Goal: Information Seeking & Learning: Learn about a topic

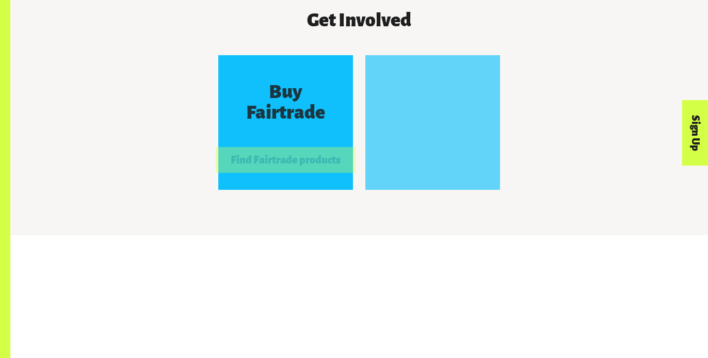
scroll to position [942, 0]
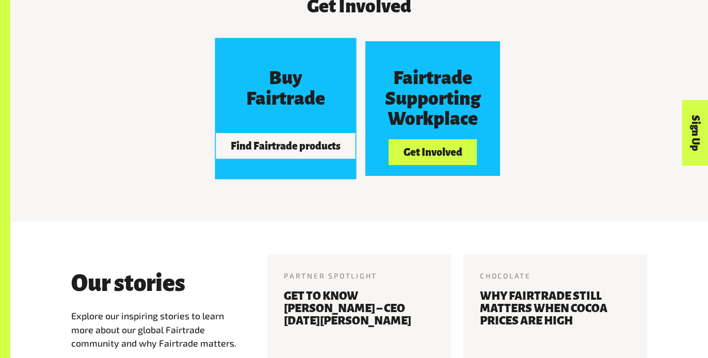
click at [322, 133] on button "Find Fairtrade products" at bounding box center [285, 146] width 139 height 26
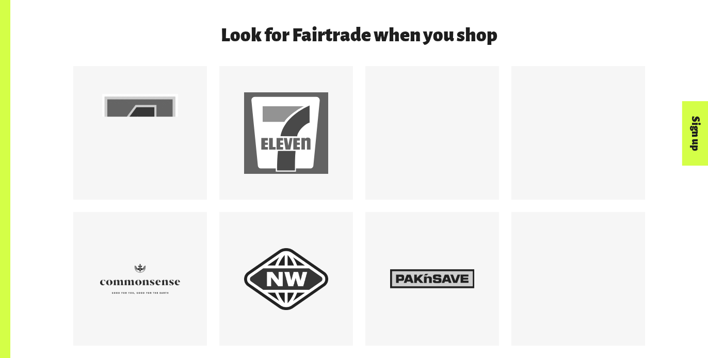
scroll to position [967, 0]
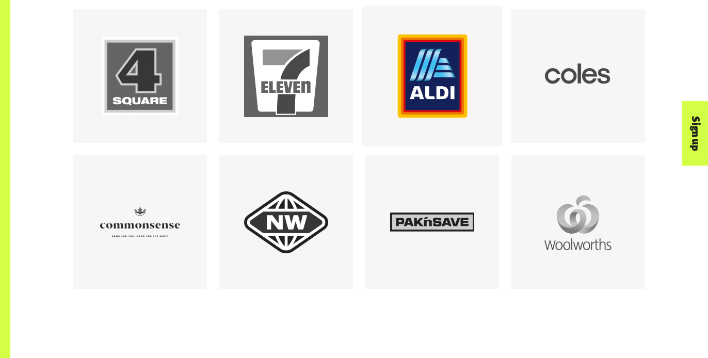
click at [442, 105] on div at bounding box center [432, 77] width 84 height 84
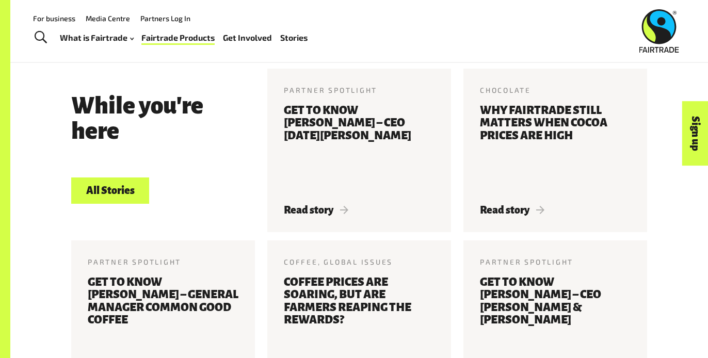
scroll to position [1208, 0]
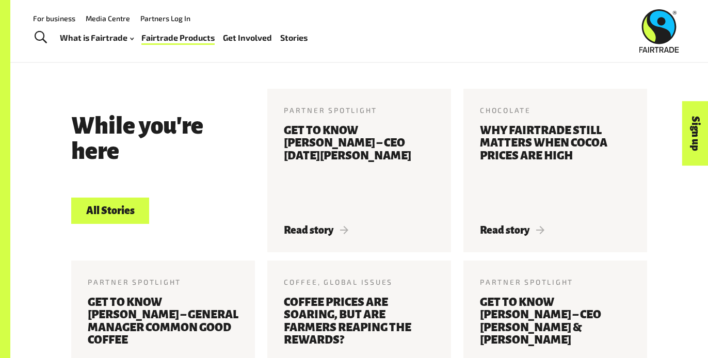
click at [683, 289] on div "While you're here All Stories Partner Spotlight 22 May 2025 Get to know Jonny H…" at bounding box center [358, 261] width 697 height 410
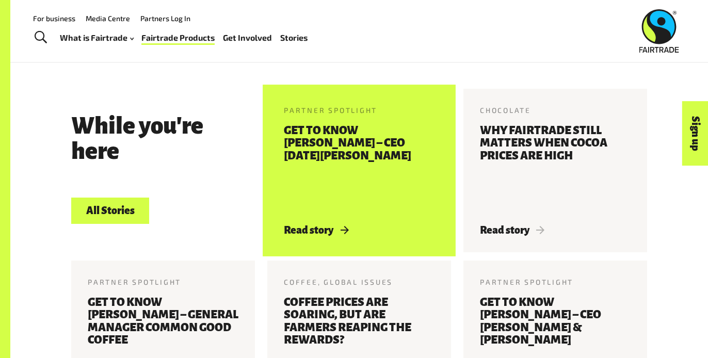
click at [309, 224] on span "Read story" at bounding box center [316, 229] width 64 height 11
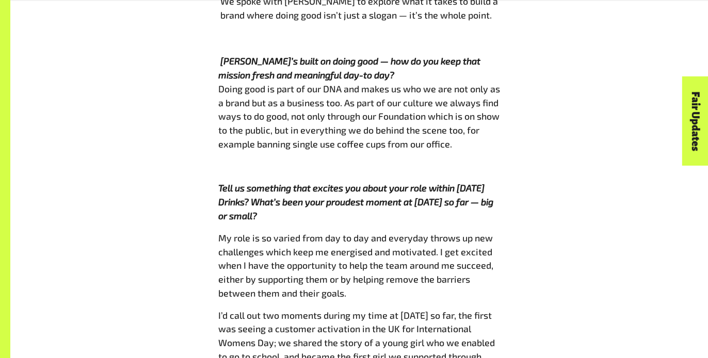
scroll to position [763, 0]
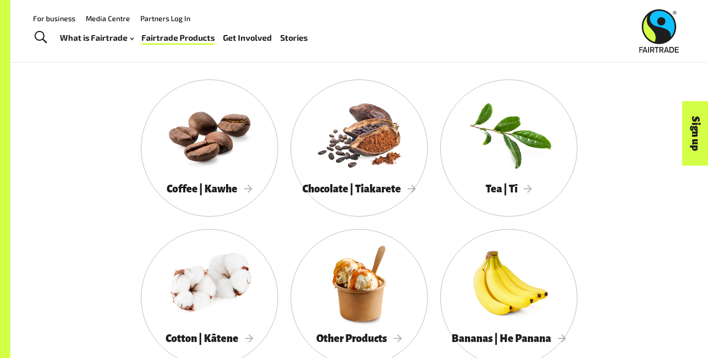
scroll to position [501, 0]
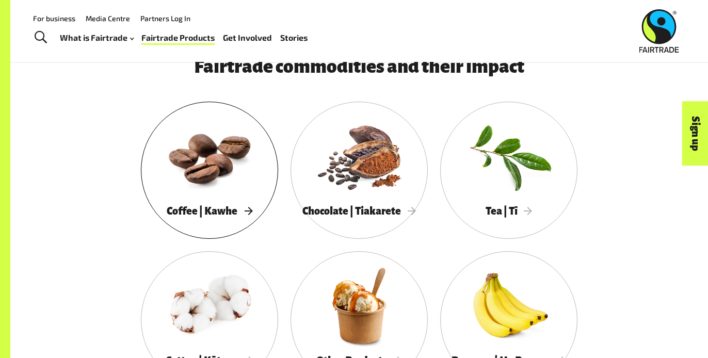
click at [201, 156] on div at bounding box center [209, 155] width 137 height 89
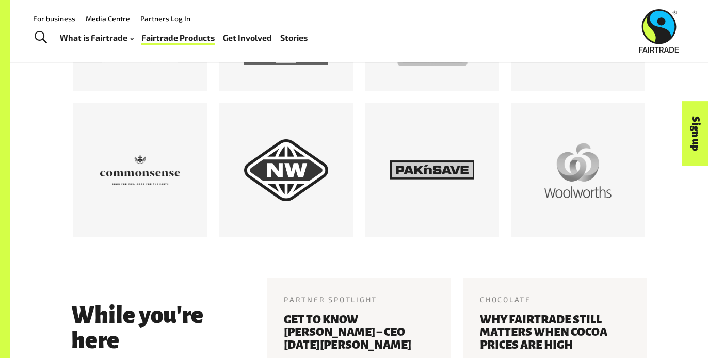
scroll to position [937, 0]
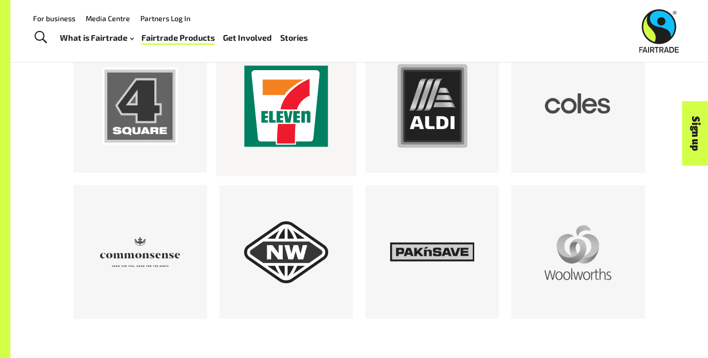
click at [268, 134] on div at bounding box center [286, 106] width 84 height 84
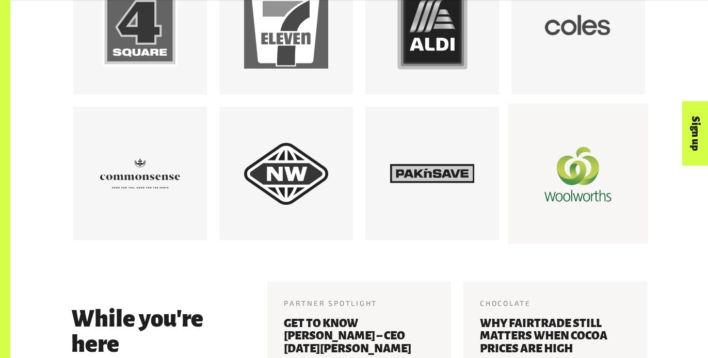
scroll to position [1018, 0]
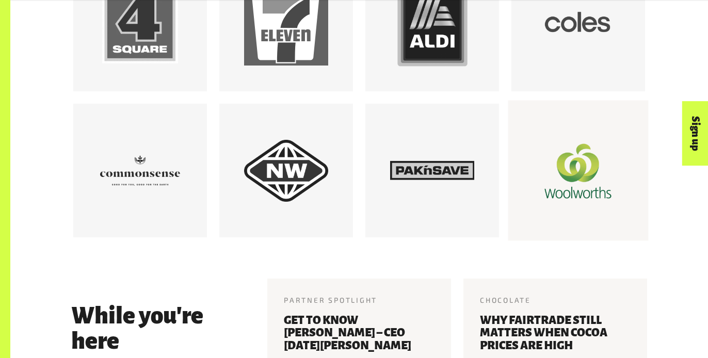
click at [569, 168] on div at bounding box center [578, 171] width 84 height 84
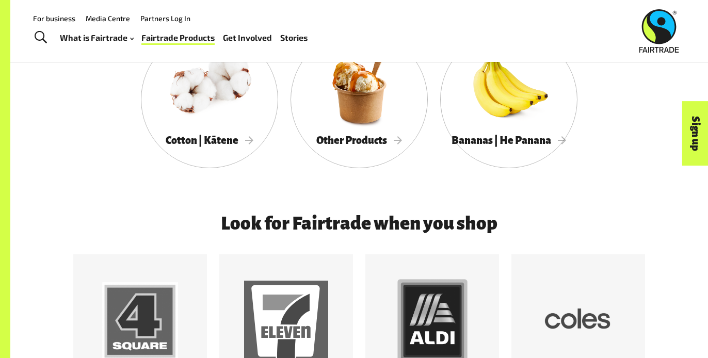
scroll to position [667, 0]
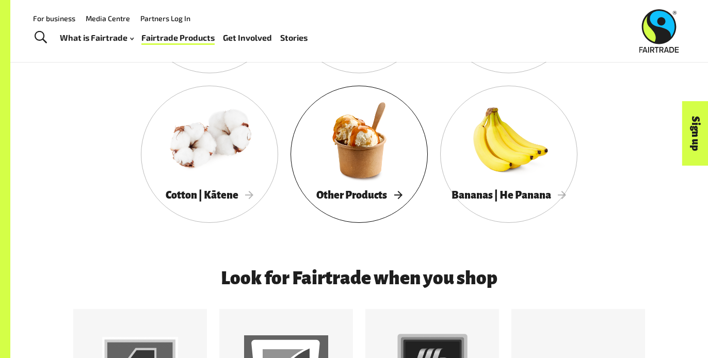
click at [378, 194] on span "Other Products" at bounding box center [359, 194] width 86 height 11
click at [363, 156] on div at bounding box center [358, 139] width 137 height 89
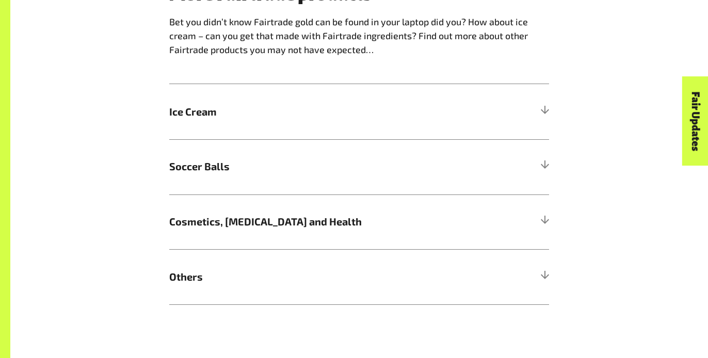
scroll to position [1013, 0]
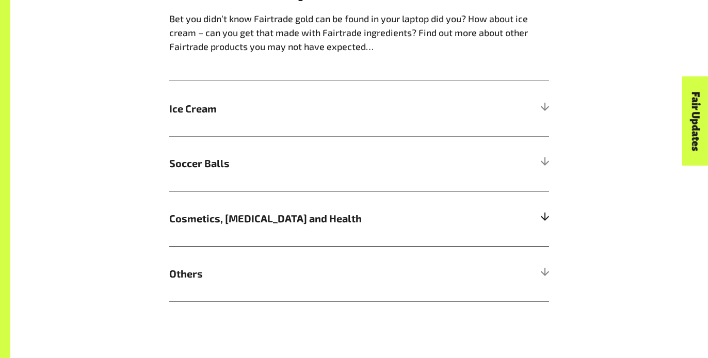
click at [544, 219] on div at bounding box center [544, 218] width 9 height 9
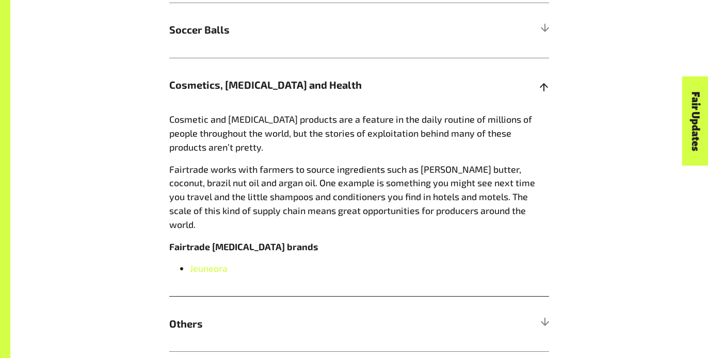
scroll to position [1149, 0]
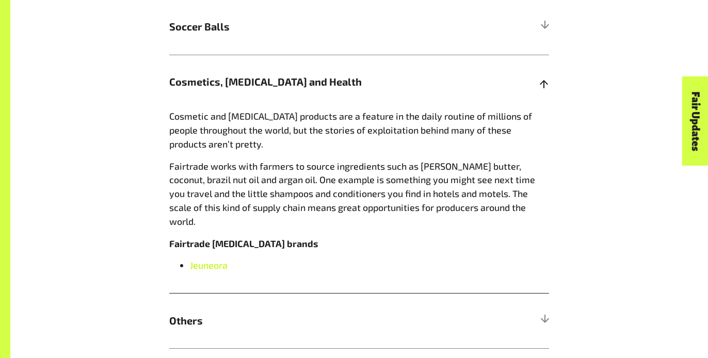
click at [208, 259] on link "Jeuneora" at bounding box center [209, 264] width 38 height 11
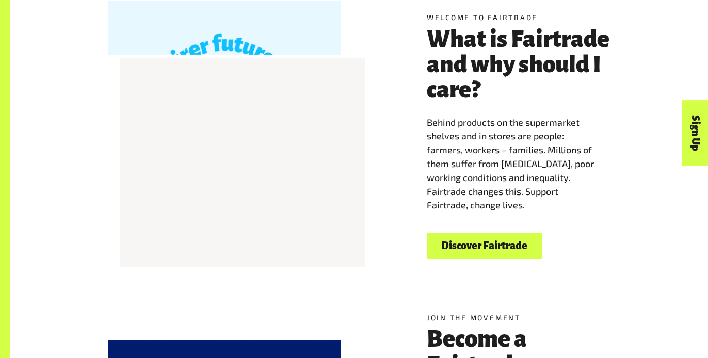
scroll to position [314, 0]
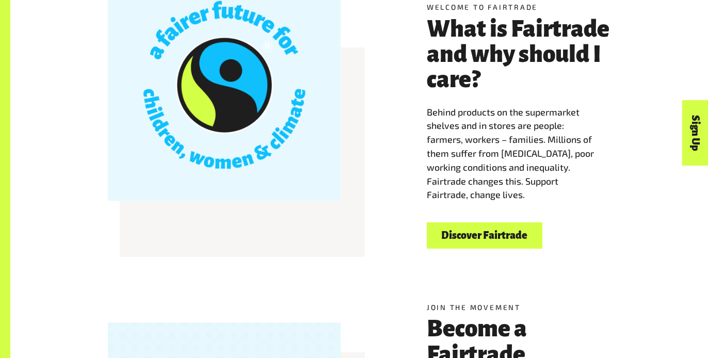
click at [467, 244] on link "Discover Fairtrade" at bounding box center [485, 235] width 116 height 26
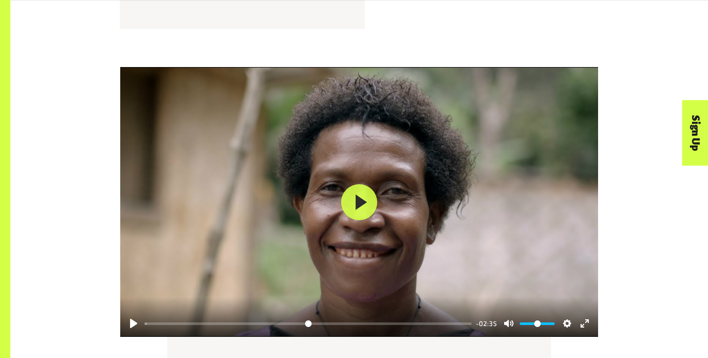
scroll to position [1335, 0]
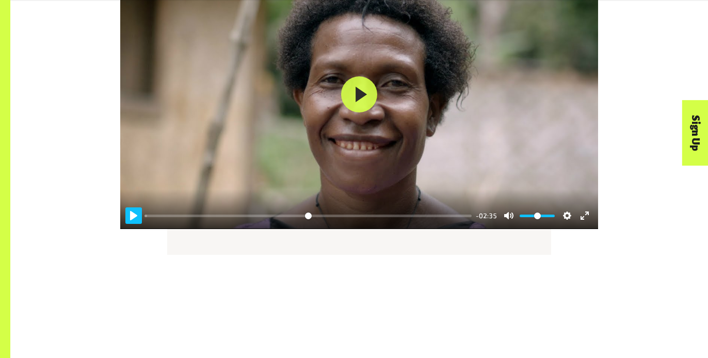
click at [134, 218] on button "Pause Play" at bounding box center [133, 215] width 17 height 17
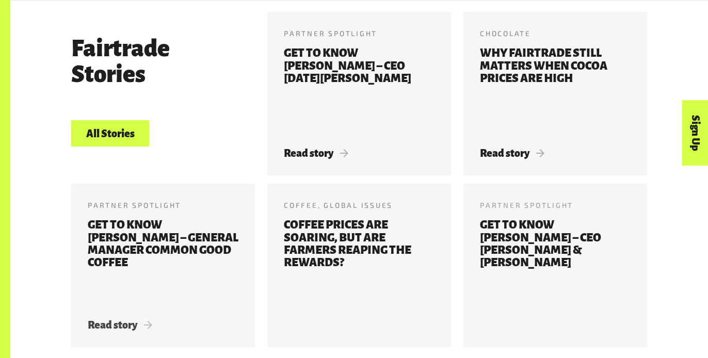
scroll to position [2143, 0]
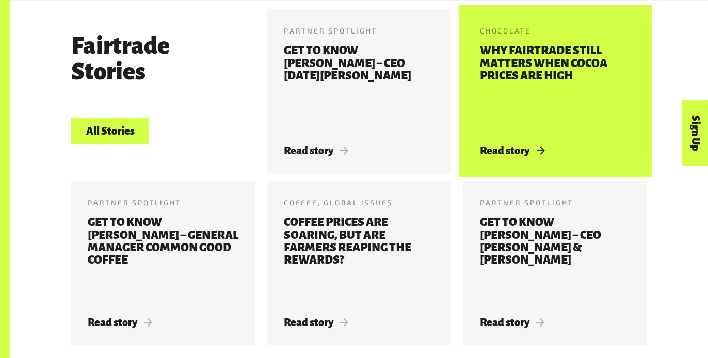
click at [515, 76] on h3 "Why Fairtrade still matters when cocoa prices are high" at bounding box center [555, 88] width 151 height 88
type input "****"
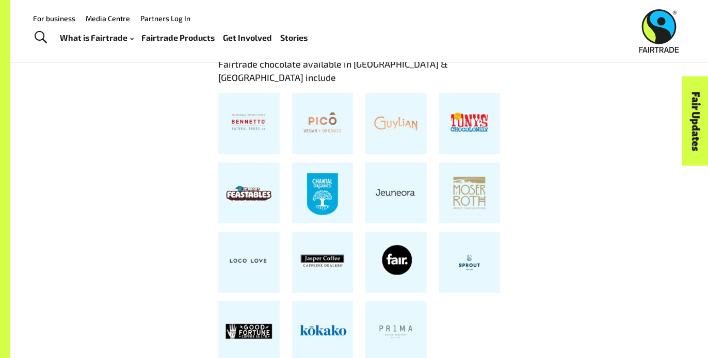
scroll to position [2104, 0]
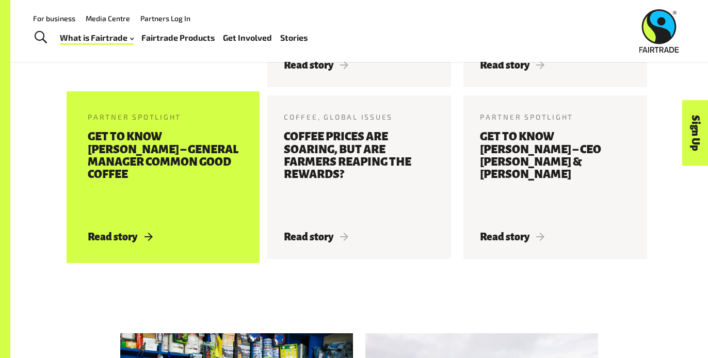
scroll to position [2190, 0]
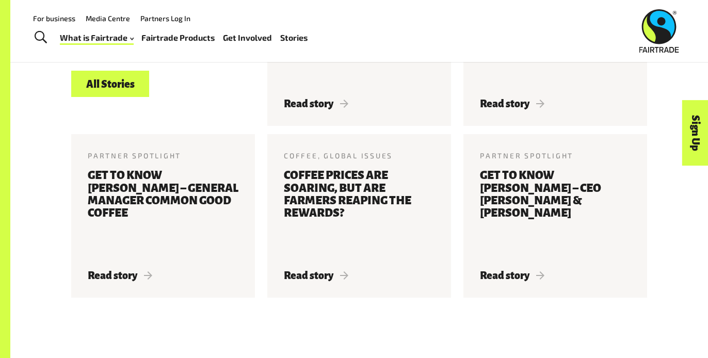
click at [137, 79] on link "All Stories" at bounding box center [110, 84] width 78 height 26
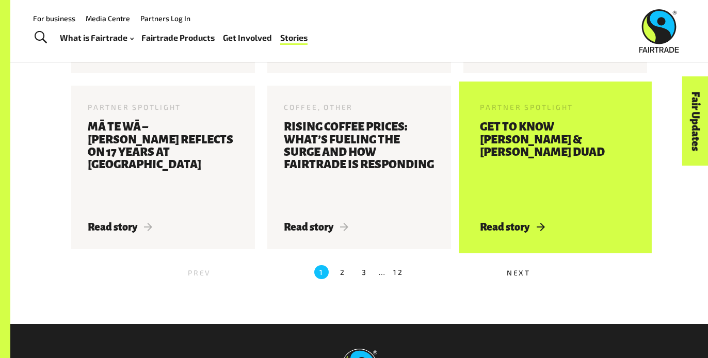
scroll to position [1089, 0]
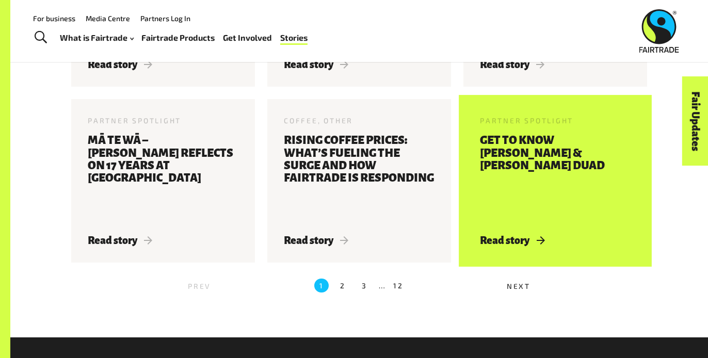
click at [501, 149] on h3 "Get to know [PERSON_NAME] & [PERSON_NAME] Duad" at bounding box center [555, 178] width 151 height 88
